Goal: Task Accomplishment & Management: Use online tool/utility

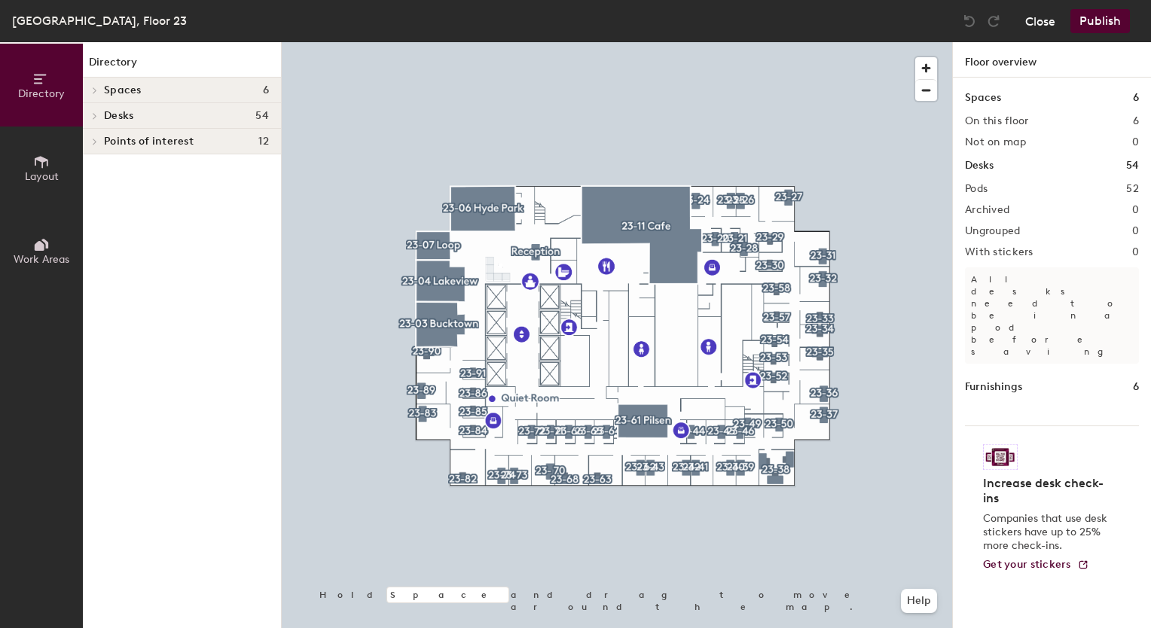
click at [1046, 22] on button "Close" at bounding box center [1040, 21] width 30 height 24
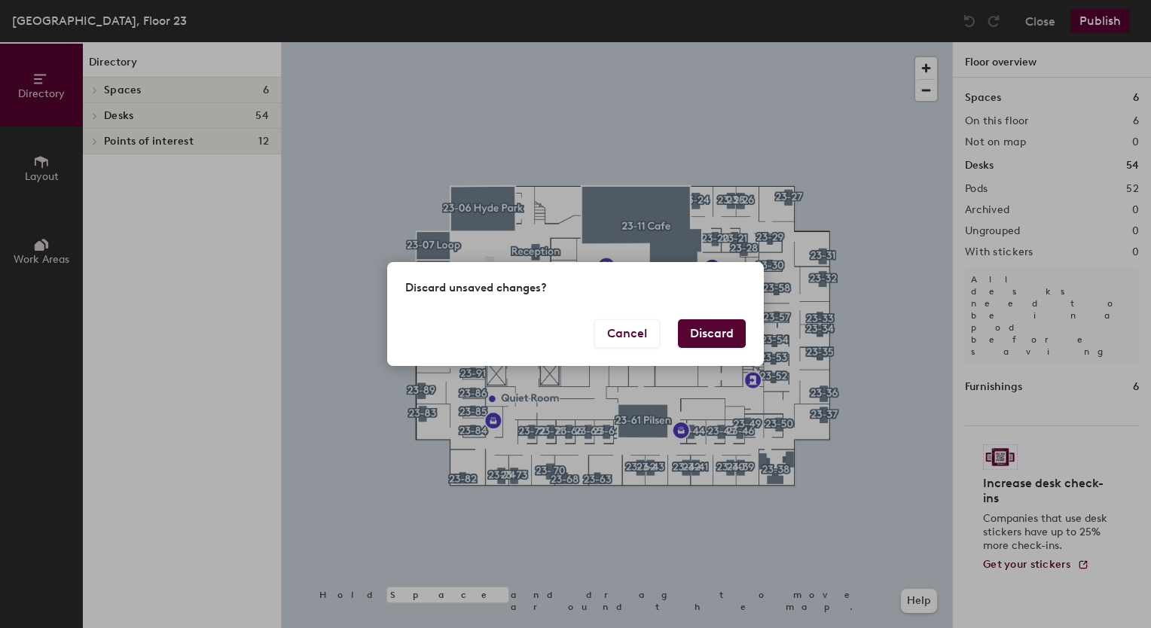
click at [729, 325] on button "Discard" at bounding box center [712, 333] width 68 height 29
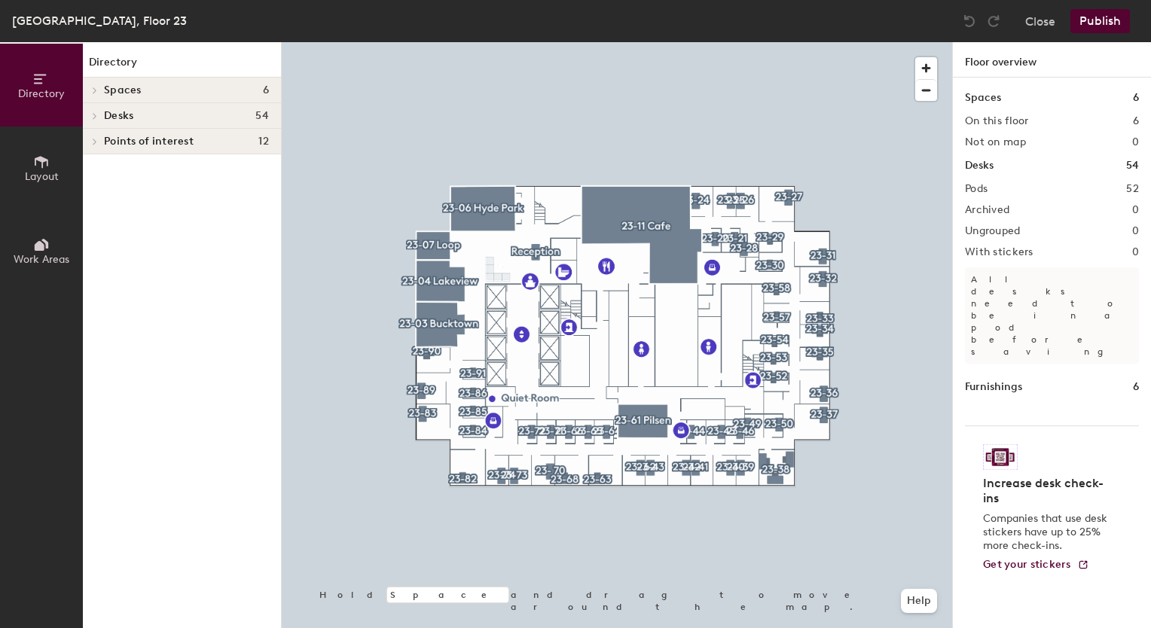
click at [473, 42] on div at bounding box center [617, 42] width 671 height 0
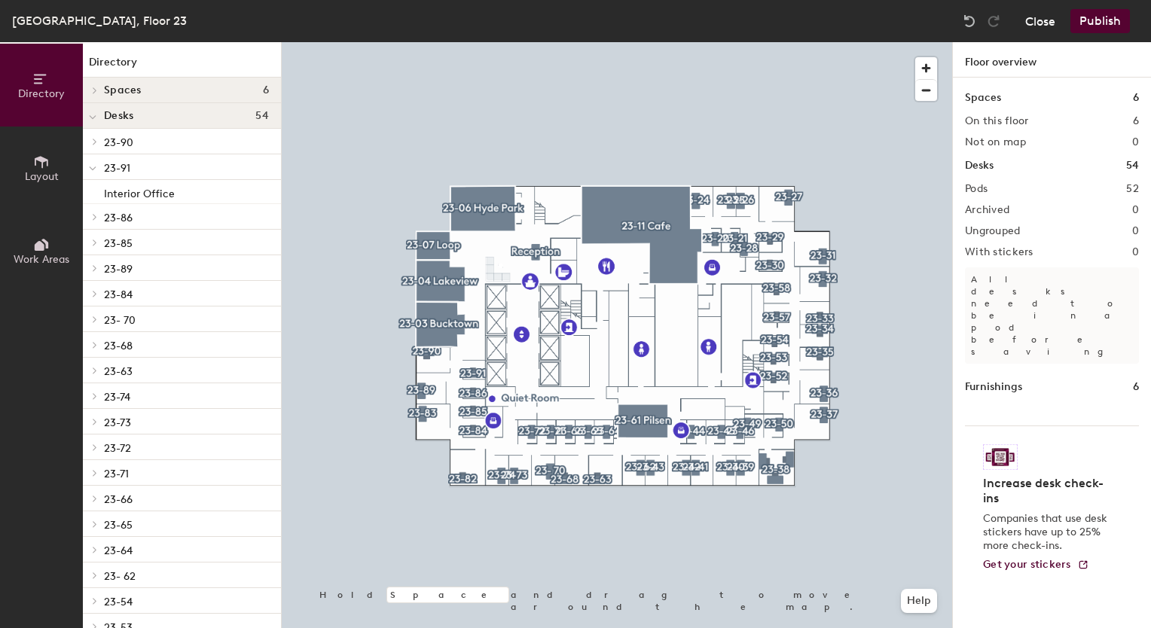
click at [1052, 22] on button "Close" at bounding box center [1040, 21] width 30 height 24
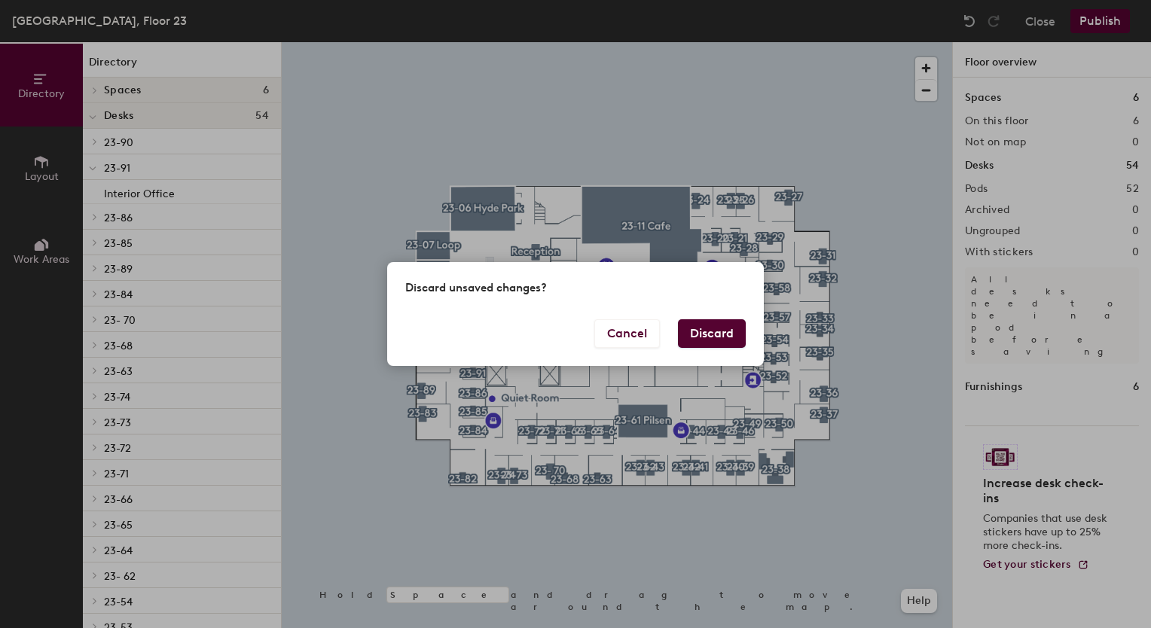
click at [732, 338] on button "Discard" at bounding box center [712, 333] width 68 height 29
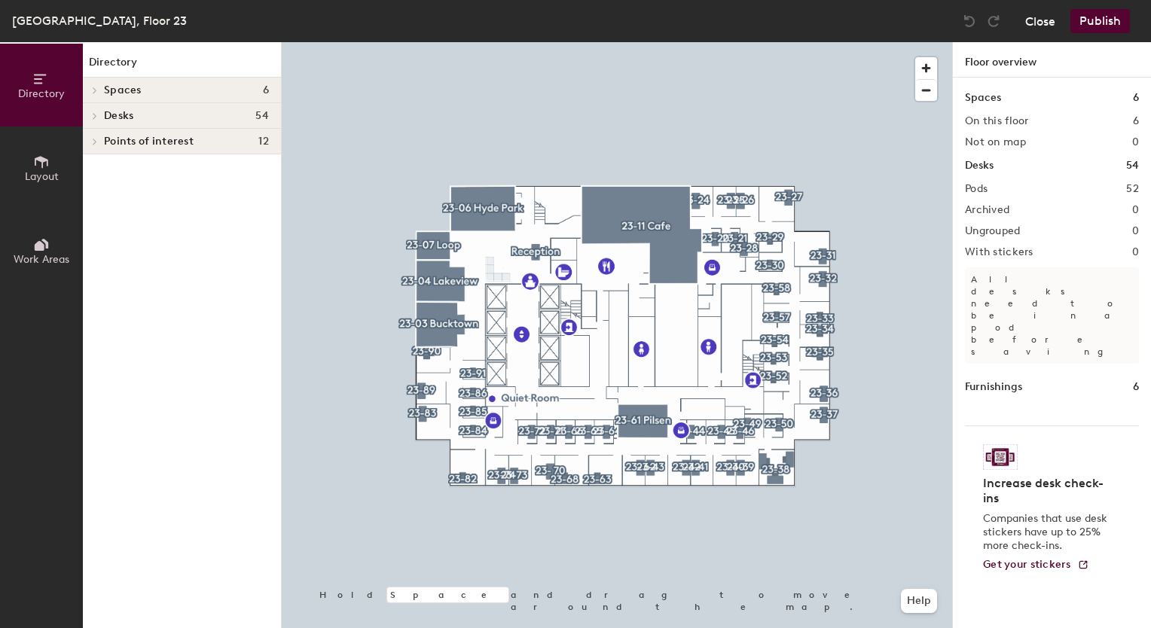
click at [1027, 18] on button "Close" at bounding box center [1040, 21] width 30 height 24
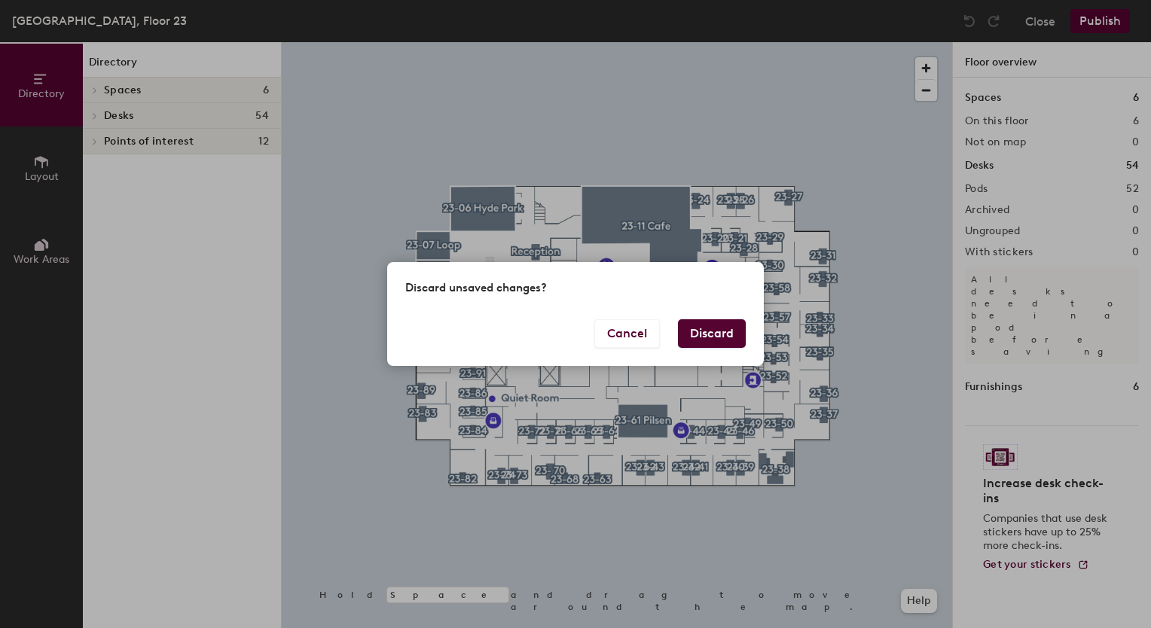
click at [707, 332] on button "Discard" at bounding box center [712, 333] width 68 height 29
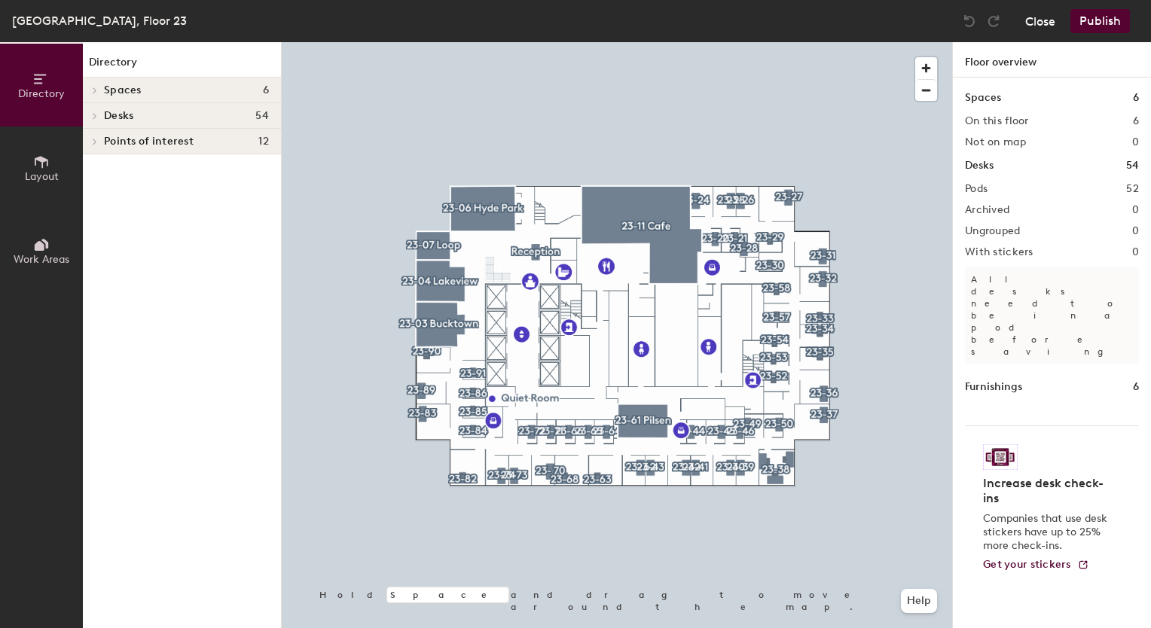
click at [1046, 14] on button "Close" at bounding box center [1040, 21] width 30 height 24
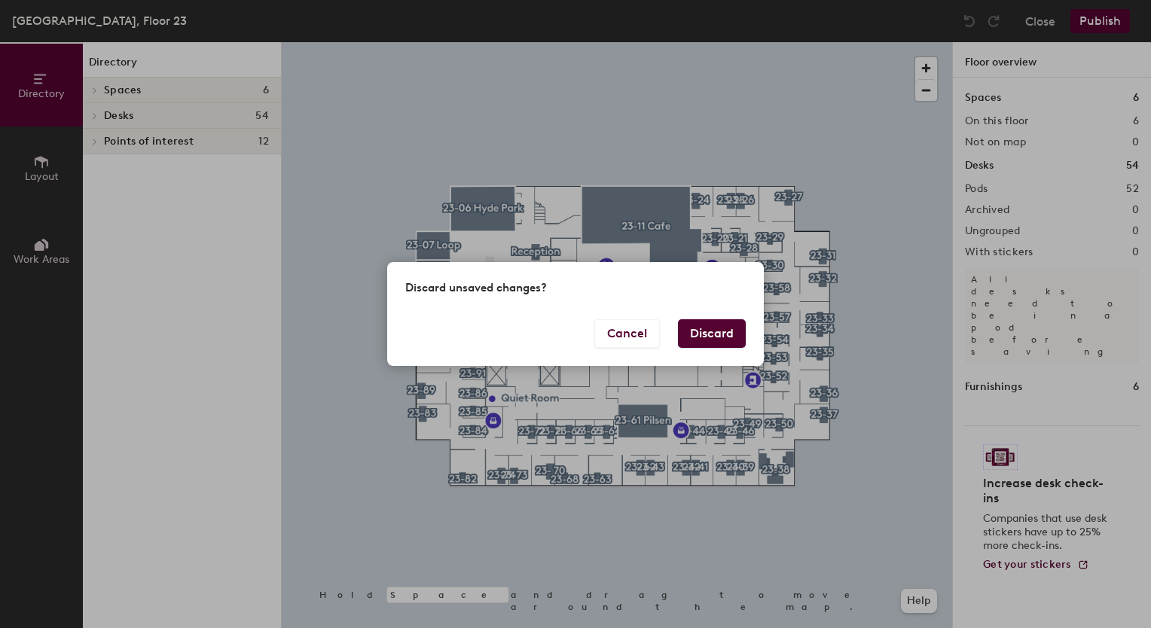
click at [725, 329] on button "Discard" at bounding box center [712, 333] width 68 height 29
